Goal: Transaction & Acquisition: Obtain resource

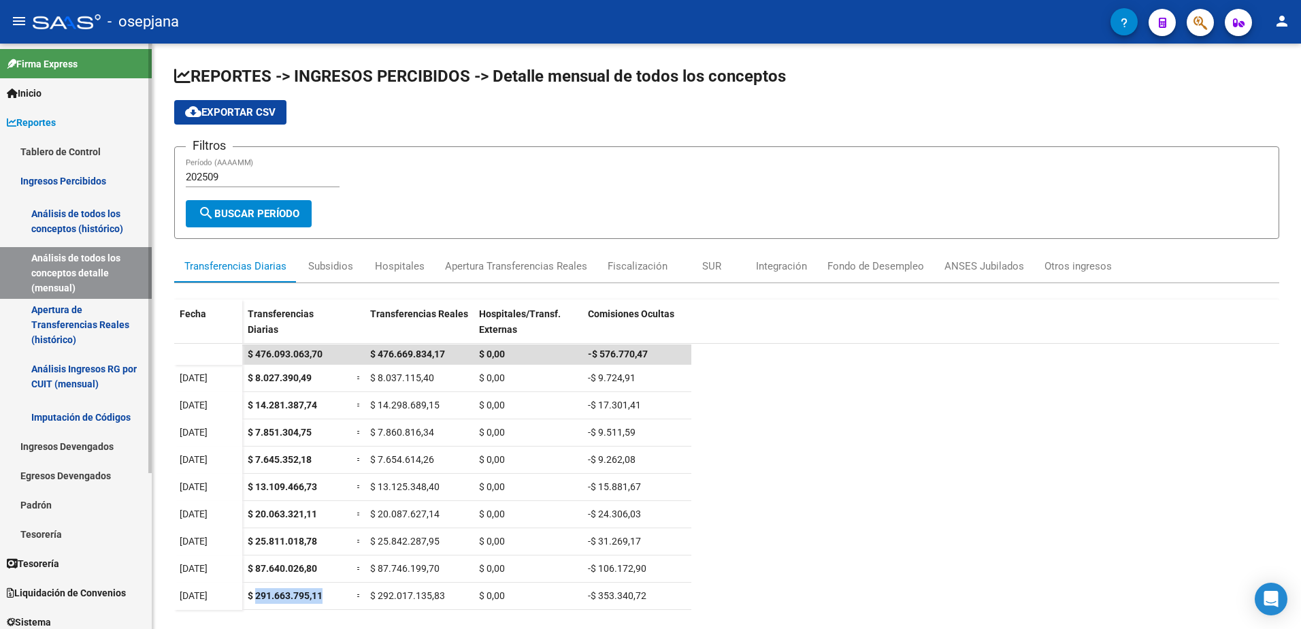
scroll to position [154, 0]
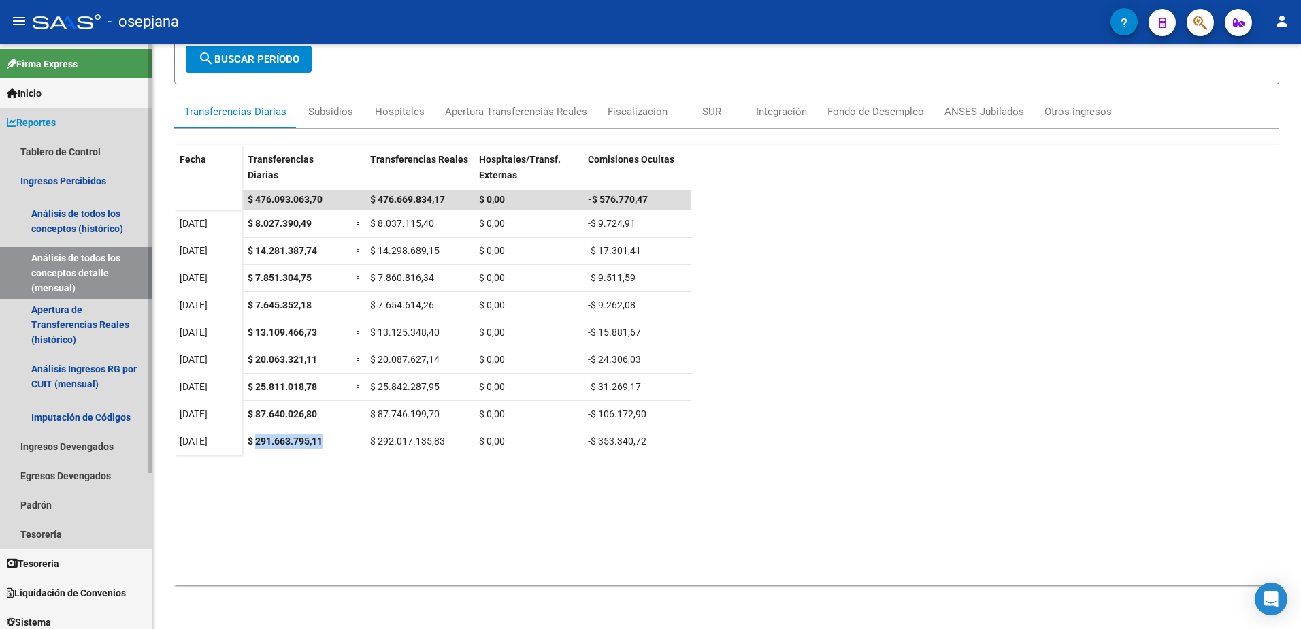
click at [56, 121] on span "Reportes" at bounding box center [31, 122] width 49 height 15
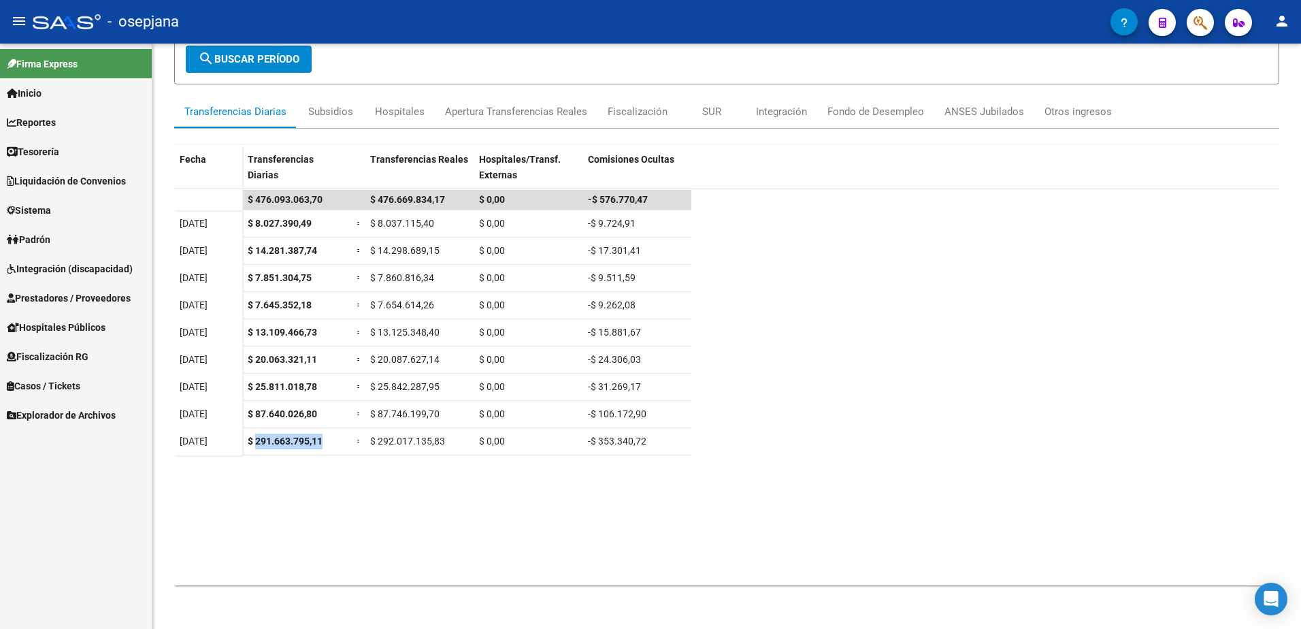
click at [77, 269] on span "Integración (discapacidad)" at bounding box center [70, 268] width 126 height 15
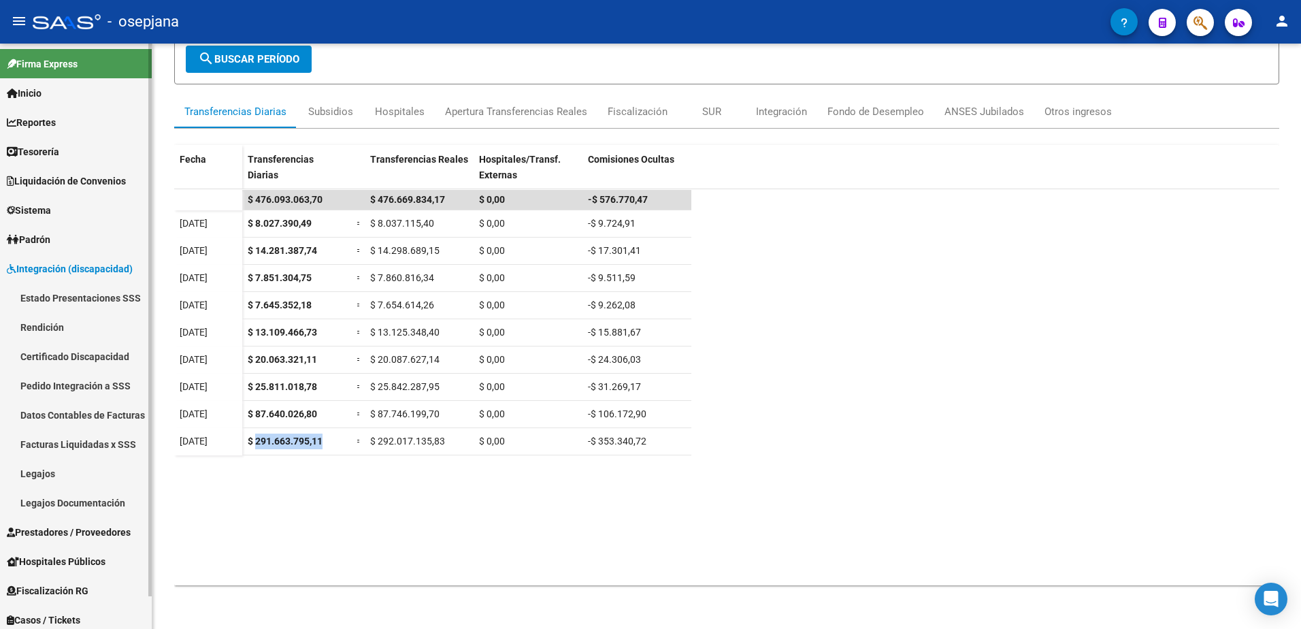
click at [104, 277] on link "Integración (discapacidad)" at bounding box center [76, 268] width 152 height 29
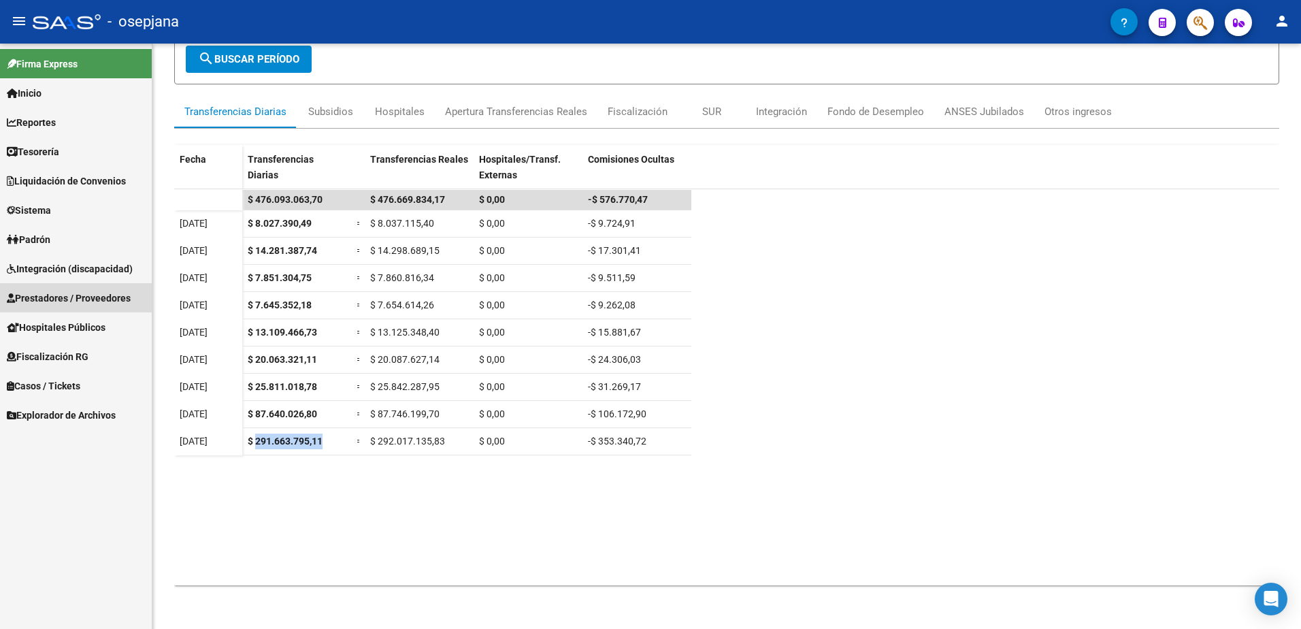
click at [95, 302] on span "Prestadores / Proveedores" at bounding box center [69, 297] width 124 height 15
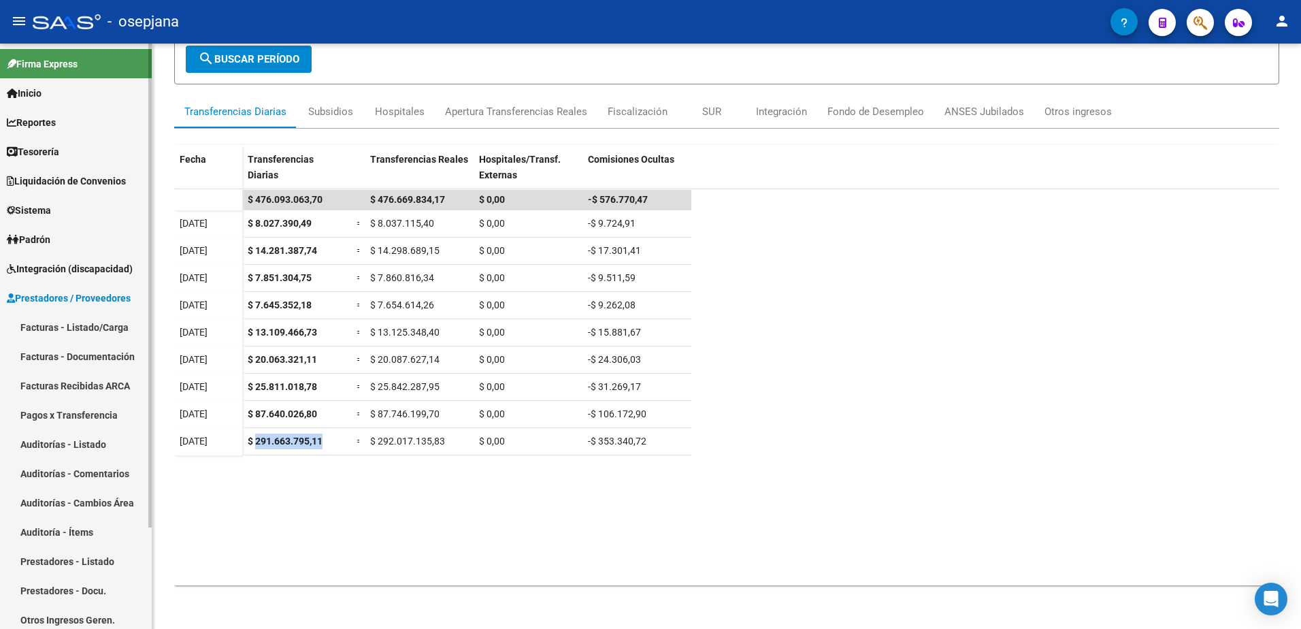
click at [97, 358] on link "Facturas - Documentación" at bounding box center [76, 356] width 152 height 29
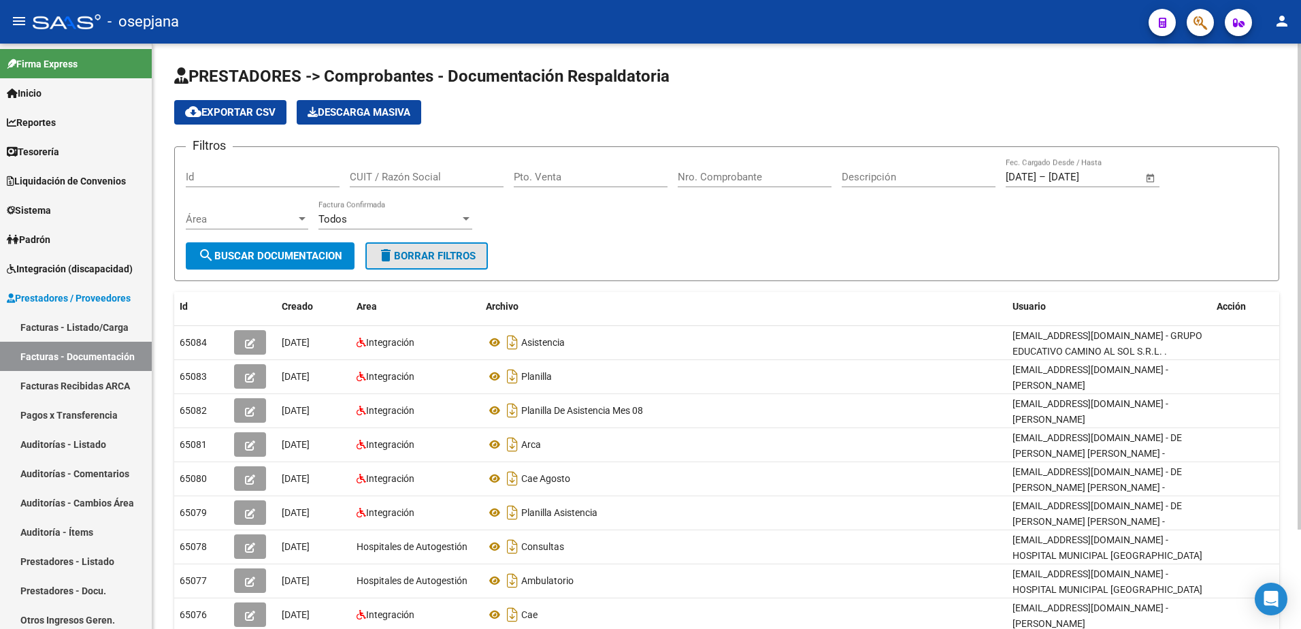
click at [482, 261] on button "delete Borrar Filtros" at bounding box center [426, 255] width 122 height 27
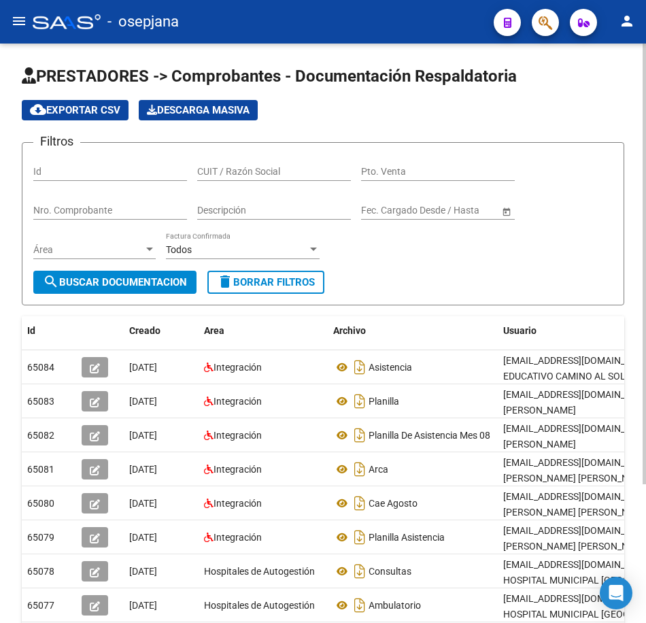
click at [463, 278] on form "Filtros Id CUIT / Razón Social Pto. Venta Nro. Comprobante Descripción Fecha in…" at bounding box center [323, 223] width 603 height 163
click at [237, 173] on input "CUIT / Razón Social" at bounding box center [274, 172] width 154 height 12
paste input "27280335466"
type input "27280335466"
drag, startPoint x: 170, startPoint y: 284, endPoint x: 178, endPoint y: 284, distance: 7.5
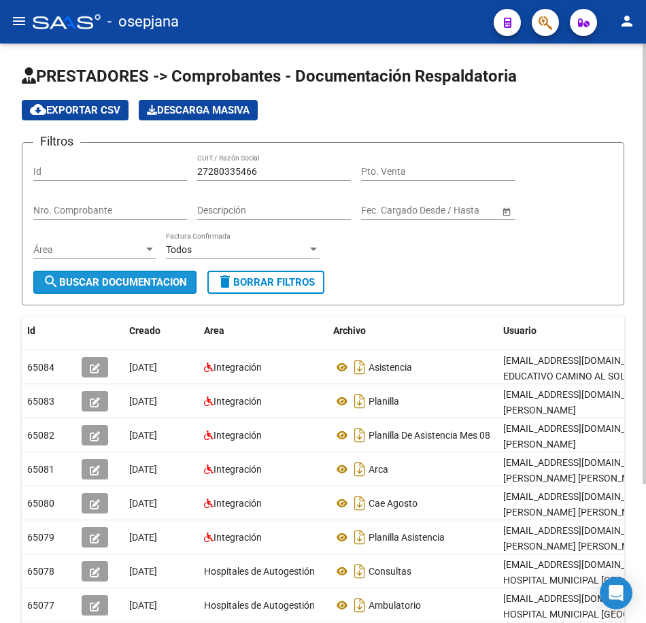
click at [171, 284] on span "search Buscar Documentacion" at bounding box center [115, 282] width 144 height 12
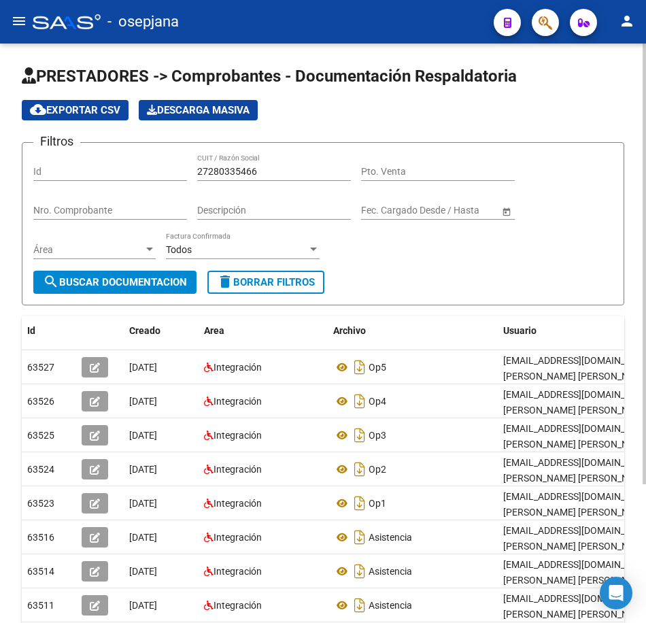
scroll to position [68, 0]
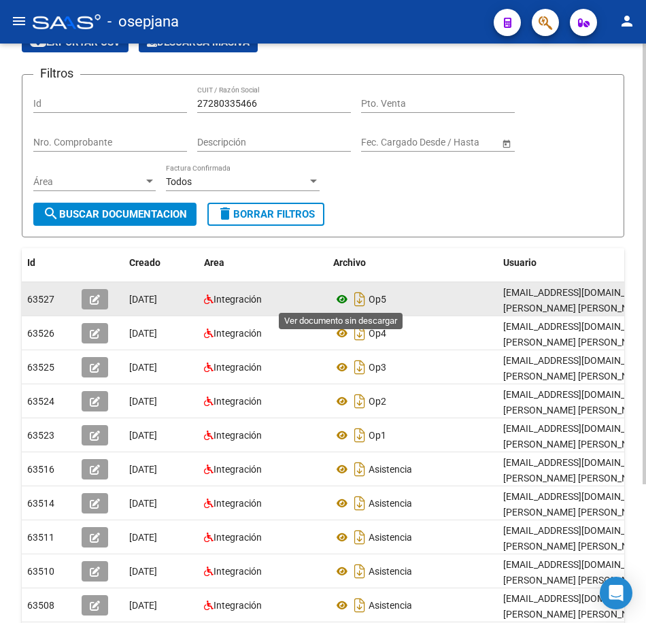
click at [339, 301] on icon at bounding box center [342, 299] width 18 height 16
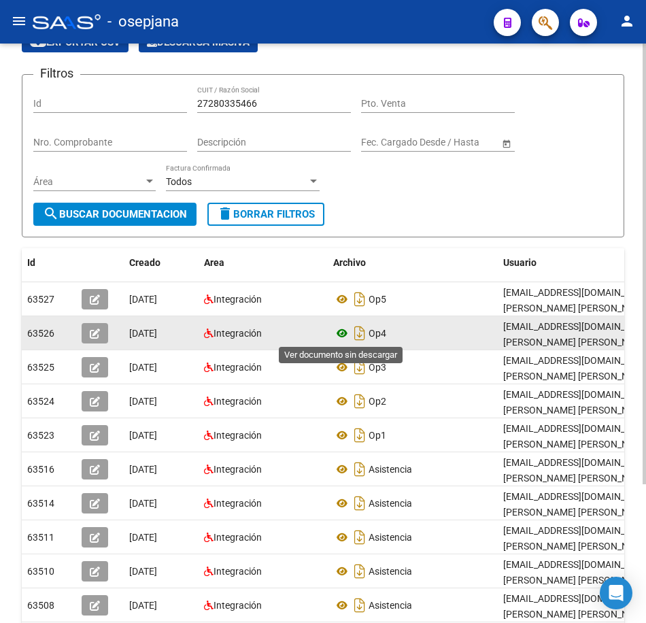
click at [343, 334] on icon at bounding box center [342, 333] width 18 height 16
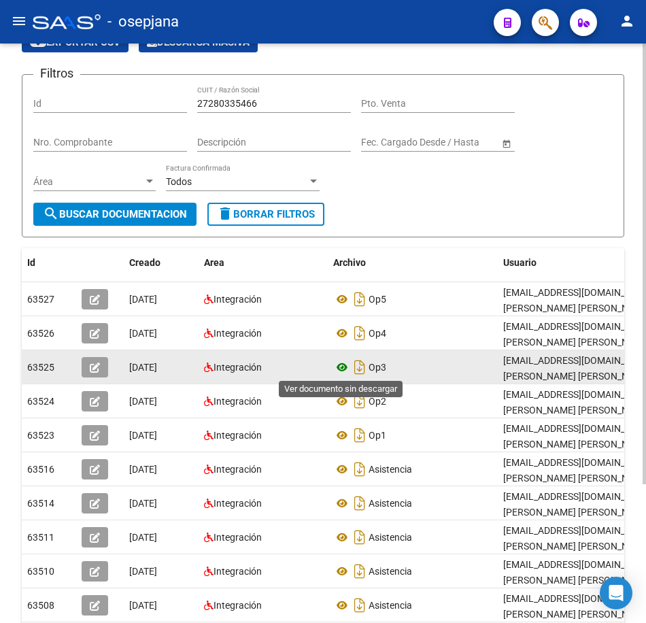
click at [339, 363] on icon at bounding box center [342, 367] width 18 height 16
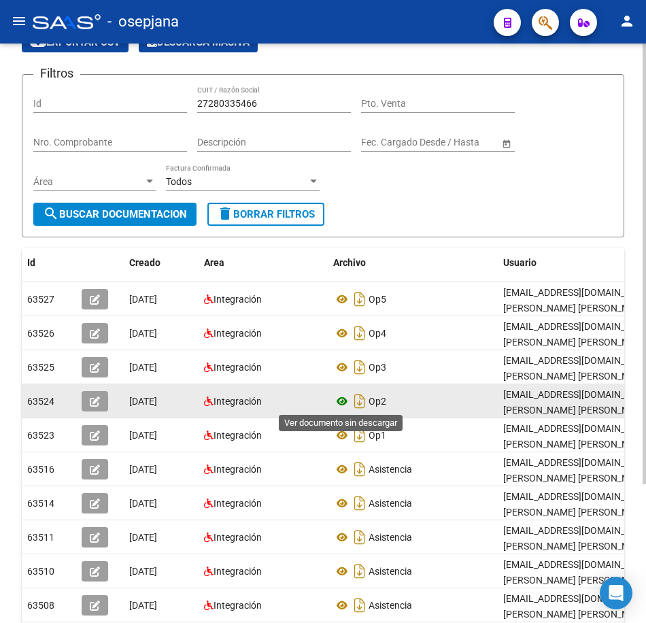
click at [341, 400] on icon at bounding box center [342, 401] width 18 height 16
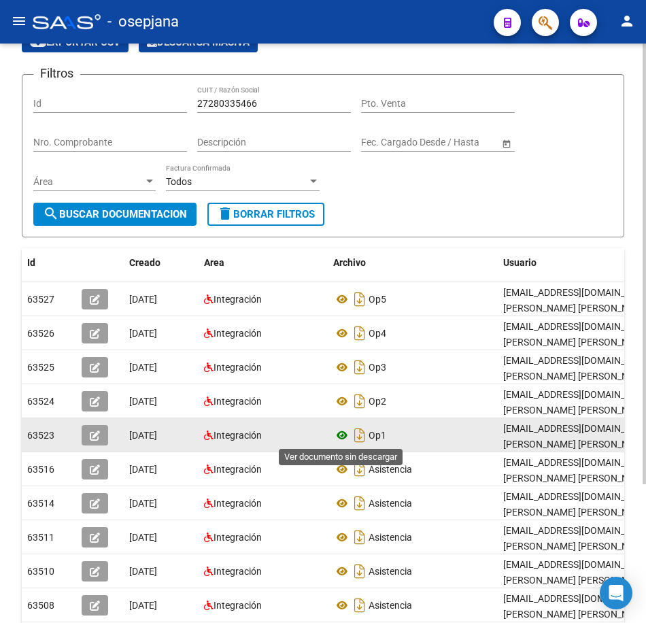
click at [344, 436] on icon at bounding box center [342, 435] width 18 height 16
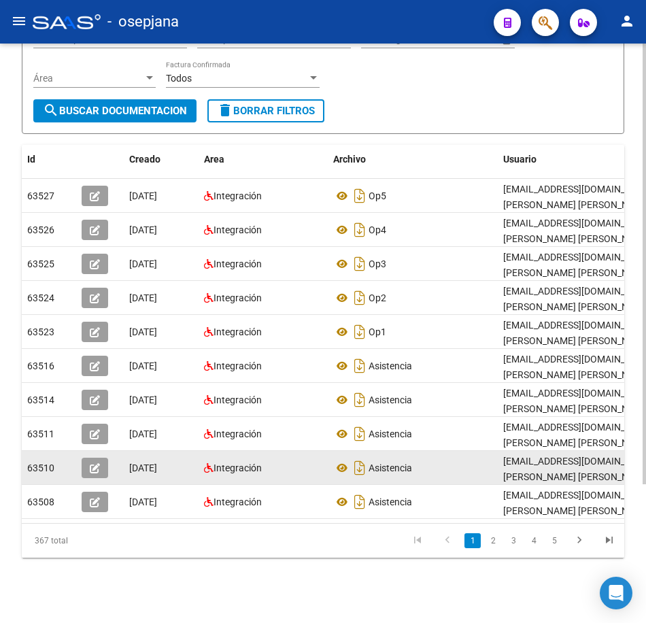
scroll to position [182, 0]
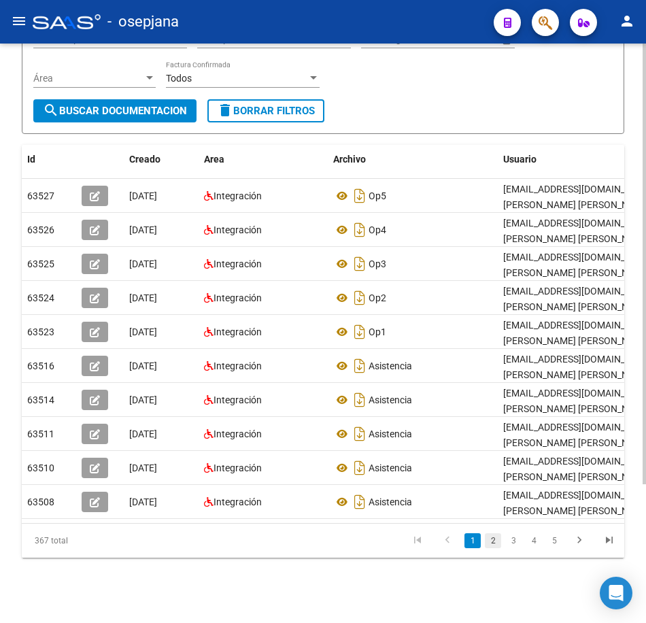
click at [494, 544] on link "2" at bounding box center [493, 540] width 16 height 15
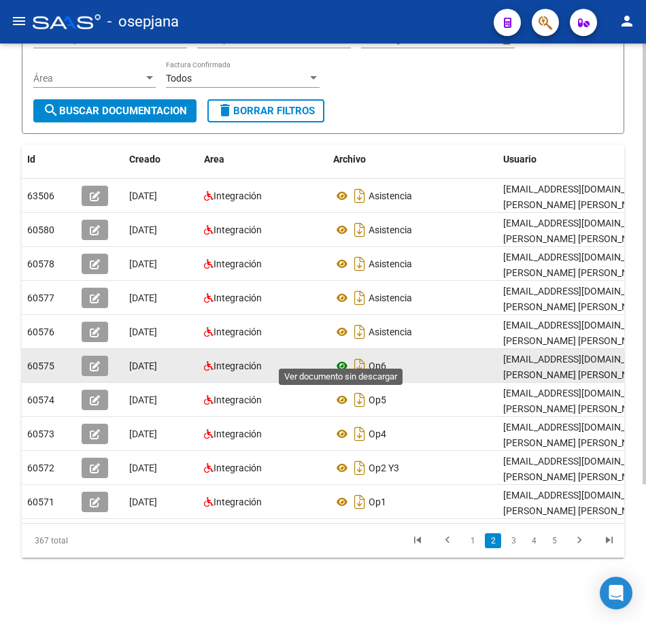
click at [339, 358] on icon at bounding box center [342, 366] width 18 height 16
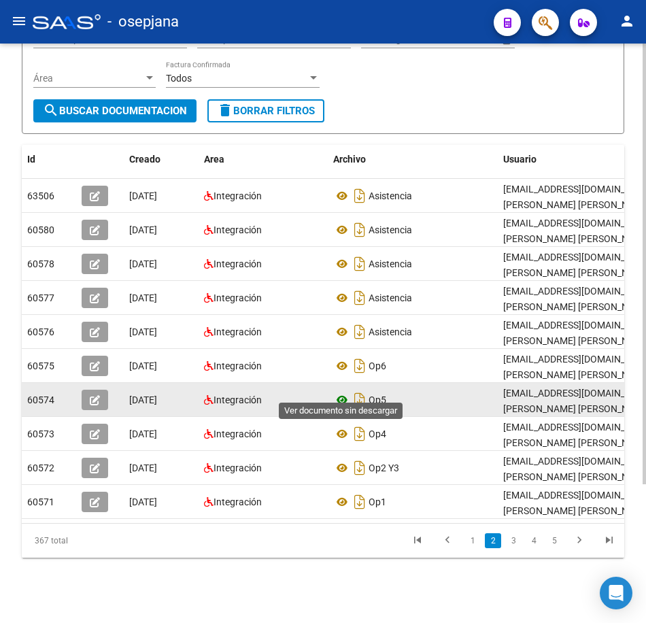
click at [348, 392] on icon at bounding box center [342, 400] width 18 height 16
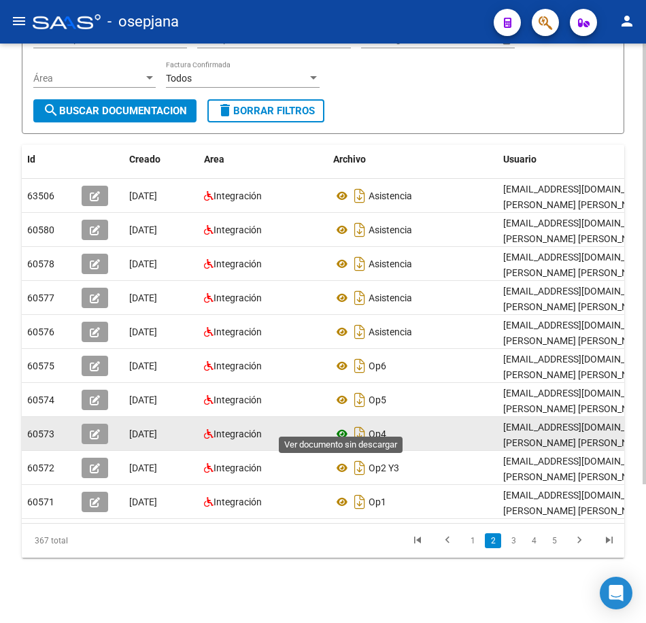
click at [338, 426] on icon at bounding box center [342, 434] width 18 height 16
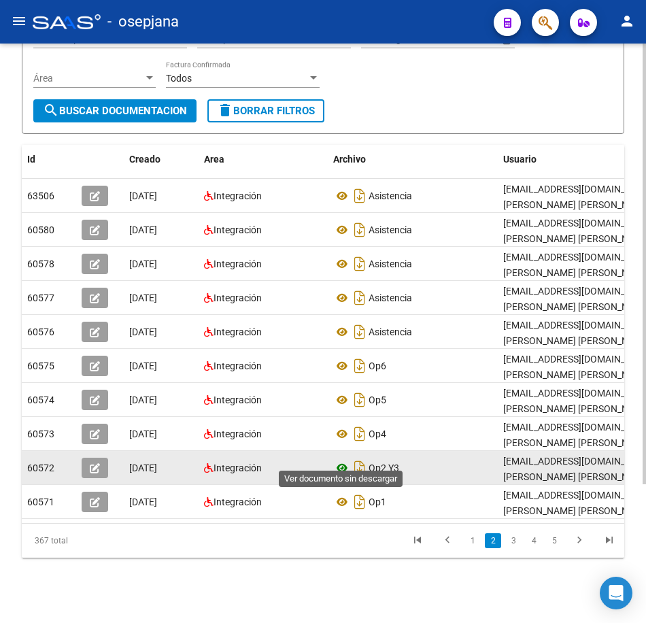
click at [342, 460] on icon at bounding box center [342, 468] width 18 height 16
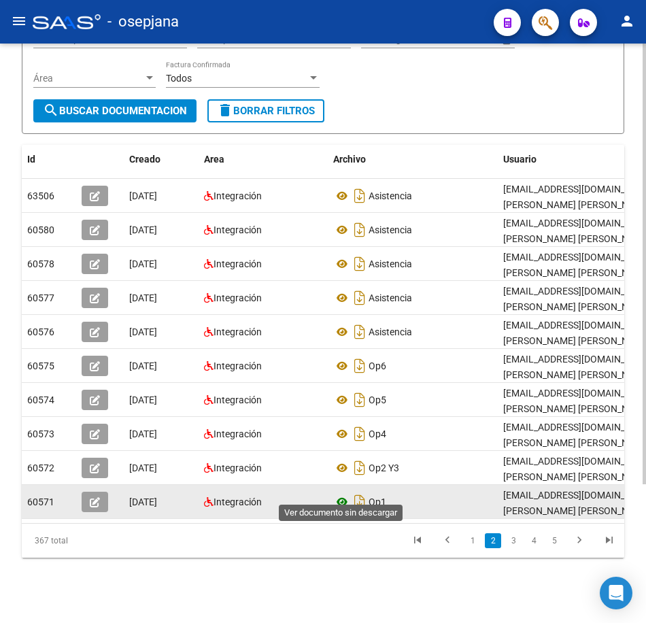
click at [341, 496] on icon at bounding box center [342, 502] width 18 height 16
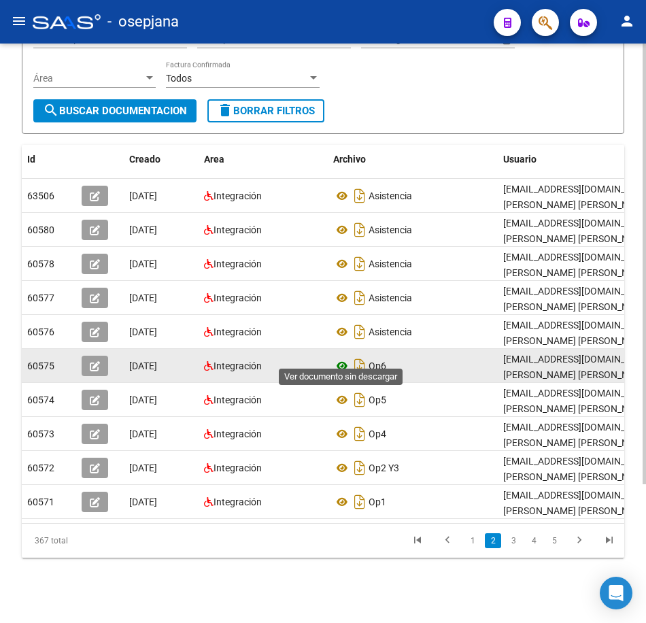
click at [340, 358] on icon at bounding box center [342, 366] width 18 height 16
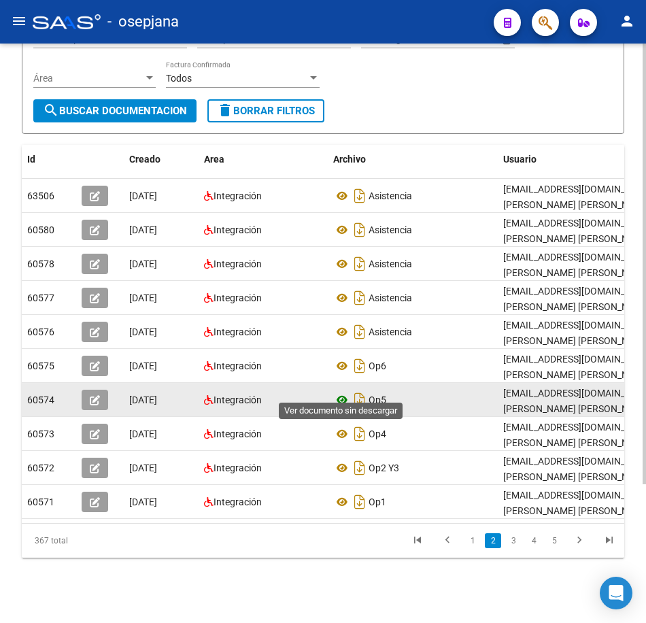
click at [346, 392] on icon at bounding box center [342, 400] width 18 height 16
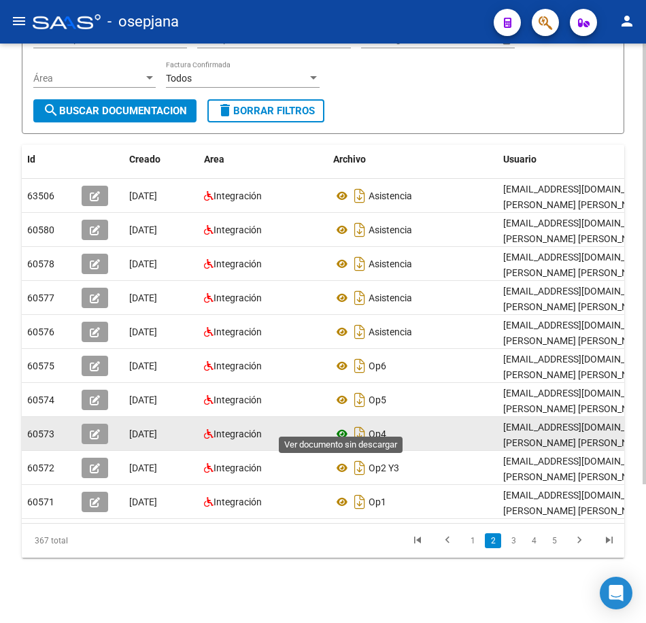
click at [344, 426] on icon at bounding box center [342, 434] width 18 height 16
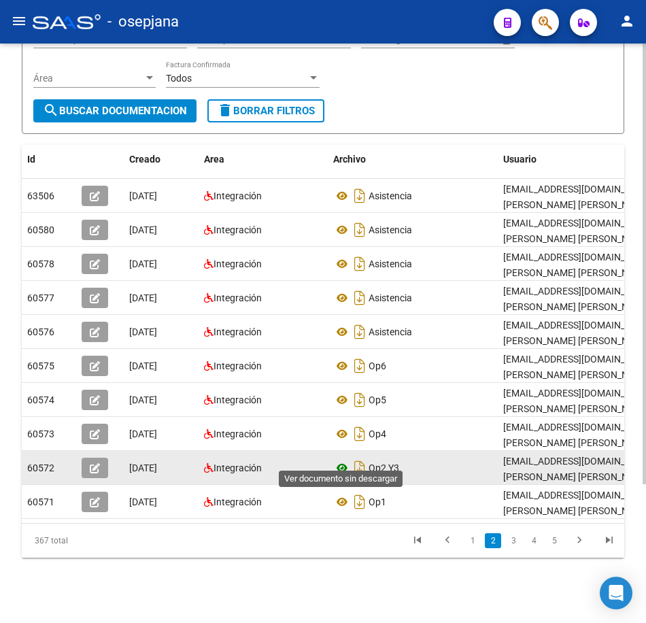
click at [340, 460] on icon at bounding box center [342, 468] width 18 height 16
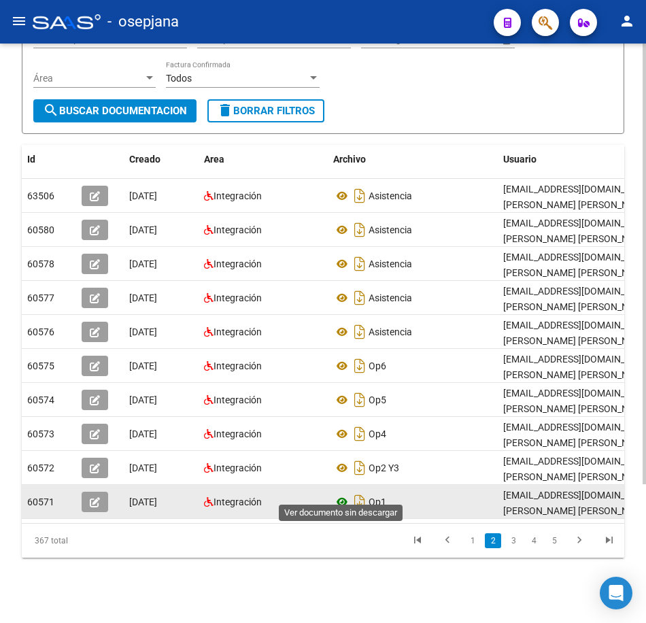
click at [345, 494] on icon at bounding box center [342, 502] width 18 height 16
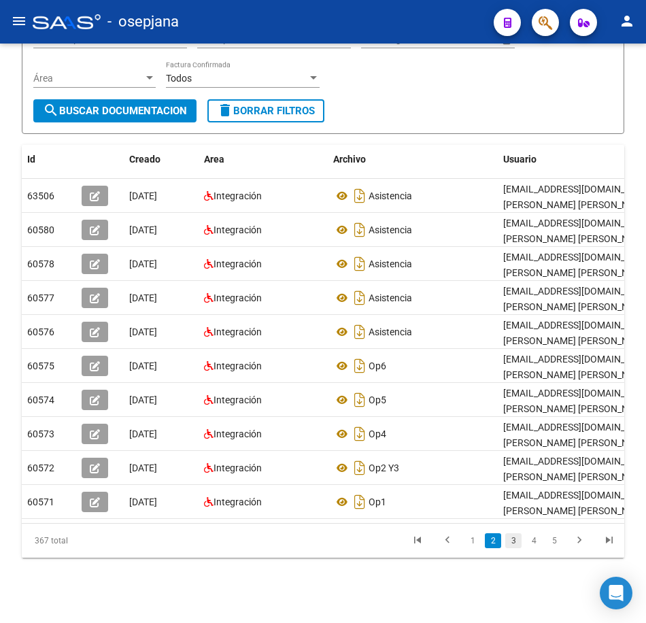
click at [511, 542] on link "3" at bounding box center [513, 540] width 16 height 15
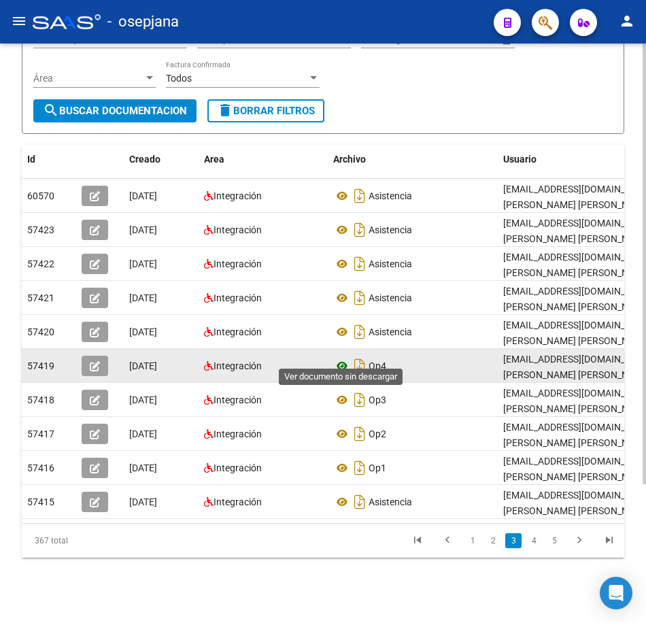
click at [341, 358] on icon at bounding box center [342, 366] width 18 height 16
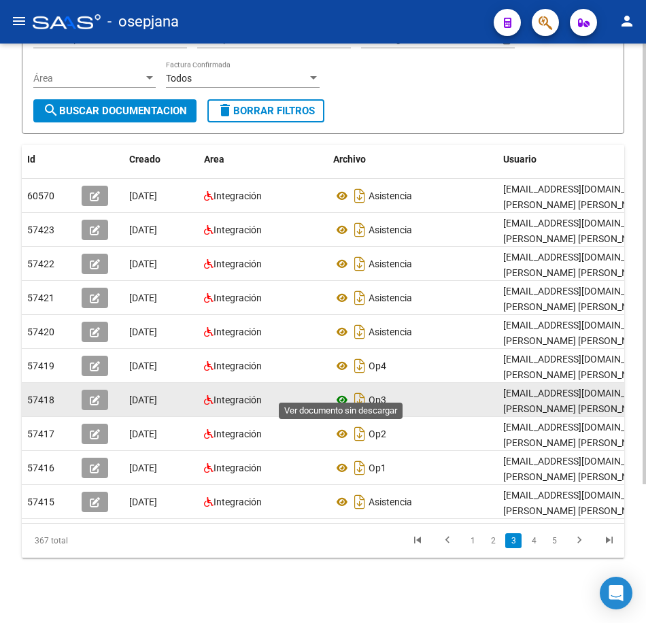
click at [341, 392] on icon at bounding box center [342, 400] width 18 height 16
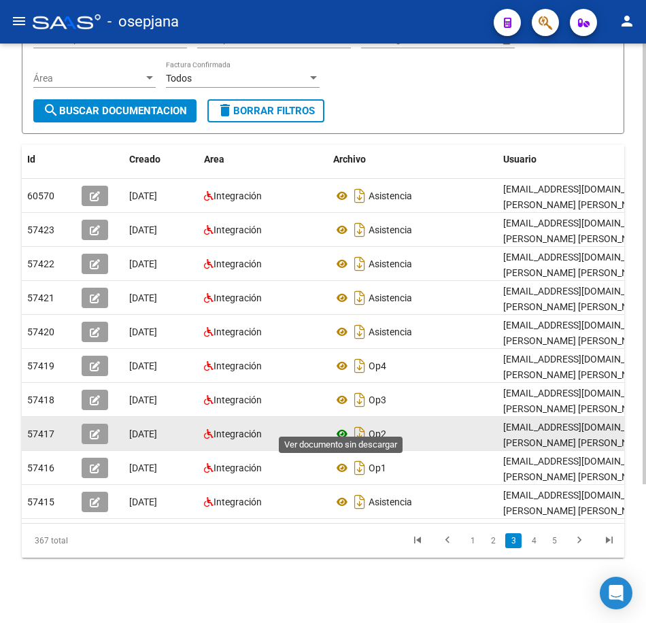
click at [343, 426] on icon at bounding box center [342, 434] width 18 height 16
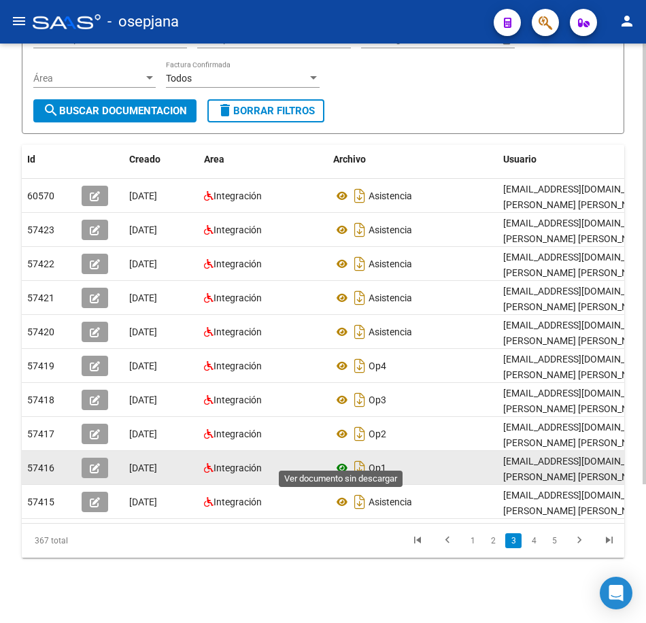
click at [338, 460] on icon at bounding box center [342, 468] width 18 height 16
